Goal: Task Accomplishment & Management: Complete application form

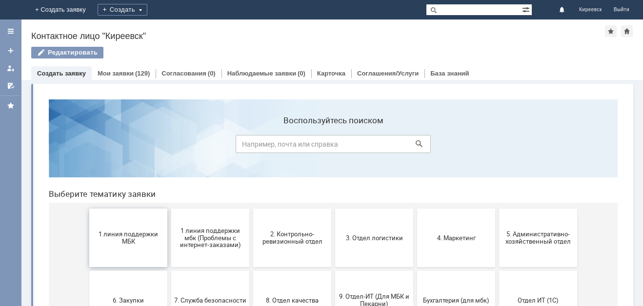
click at [113, 244] on span "1 линия поддержки МБК" at bounding box center [128, 238] width 72 height 15
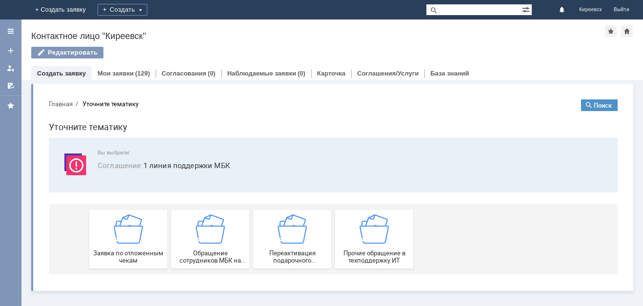
click at [113, 244] on div "Заявка по отложенным чекам" at bounding box center [128, 240] width 72 height 50
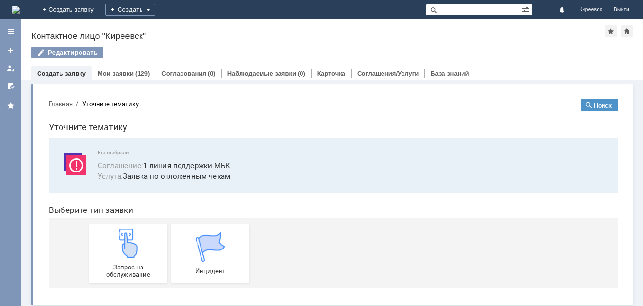
click at [114, 244] on img at bounding box center [128, 243] width 29 height 29
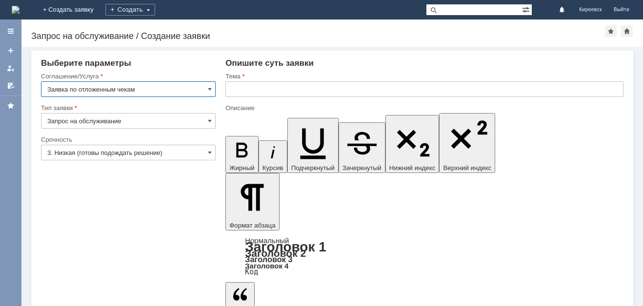
click at [289, 91] on input "text" at bounding box center [424, 89] width 398 height 16
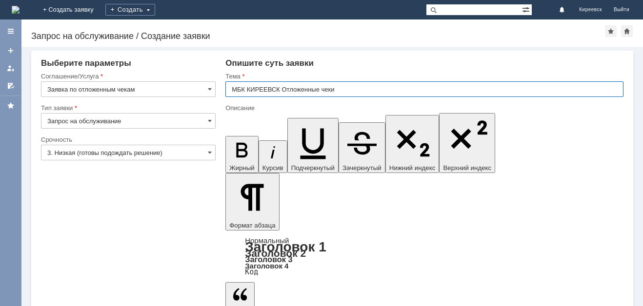
type input "МБК КИРЕЕВСК Отложенные чеки"
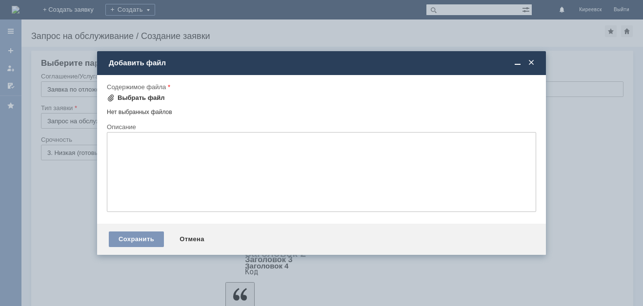
click at [127, 97] on div "Выбрать файл" at bounding box center [141, 98] width 47 height 8
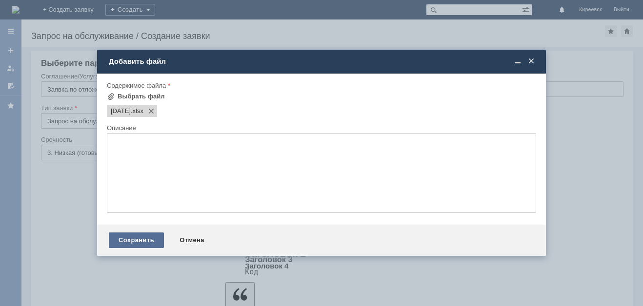
click at [150, 245] on div "Сохранить" at bounding box center [136, 241] width 55 height 16
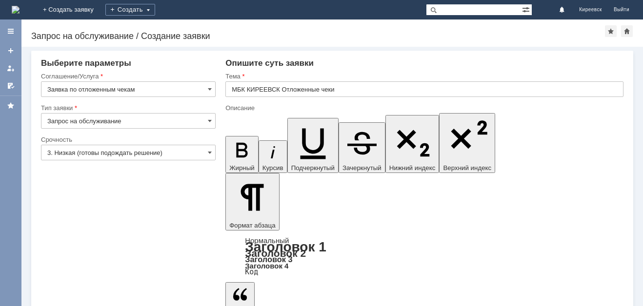
click at [70, 146] on input "3. Низкая (готовы подождать решение)" at bounding box center [128, 153] width 175 height 16
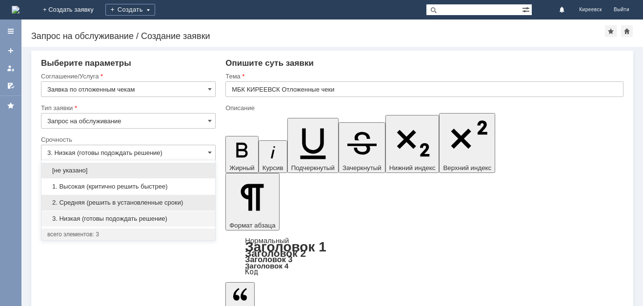
click at [77, 202] on span "2. Средняя (решить в установленные сроки)" at bounding box center [128, 203] width 162 height 8
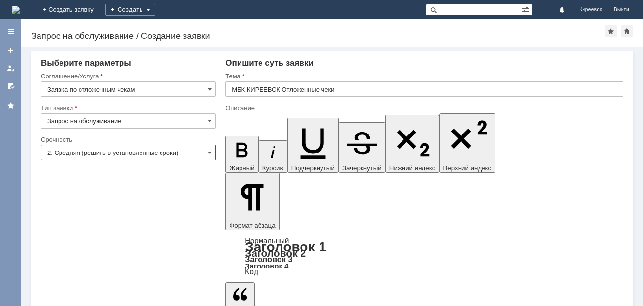
type input "2. Средняя (решить в установленные сроки)"
